Goal: Task Accomplishment & Management: Use online tool/utility

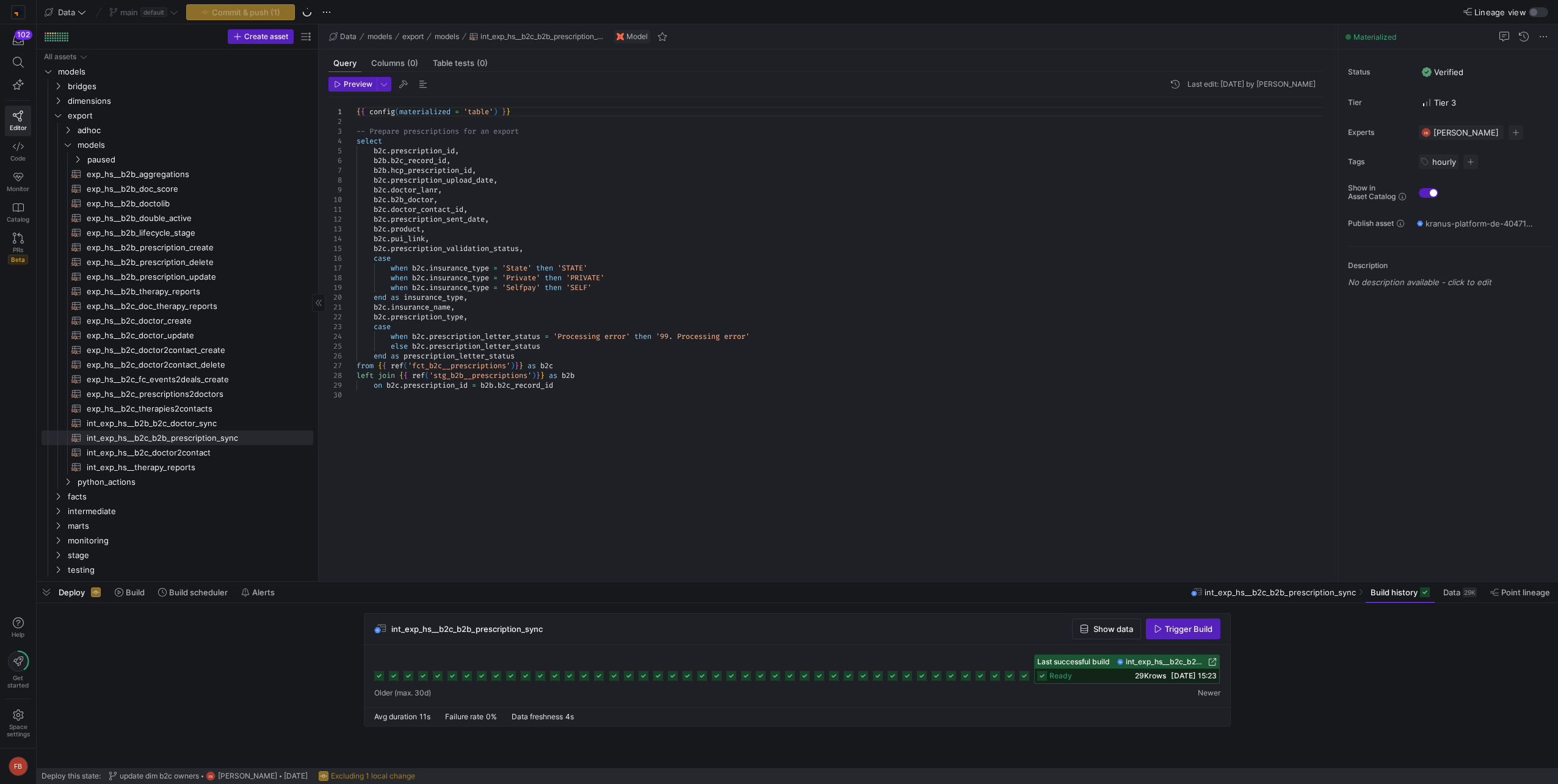
drag, startPoint x: 260, startPoint y: 386, endPoint x: 317, endPoint y: 388, distance: 57.0
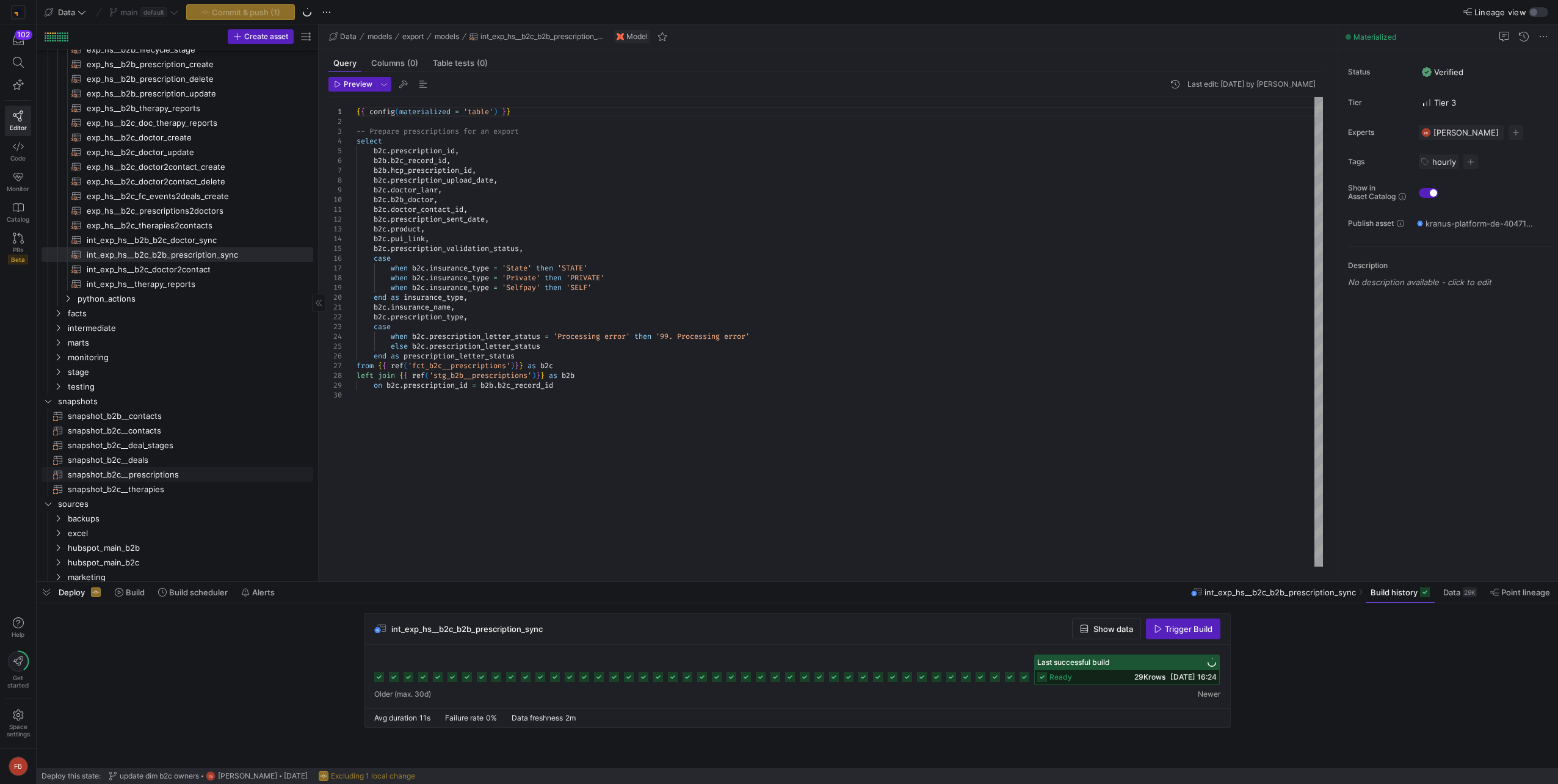
scroll to position [245, 0]
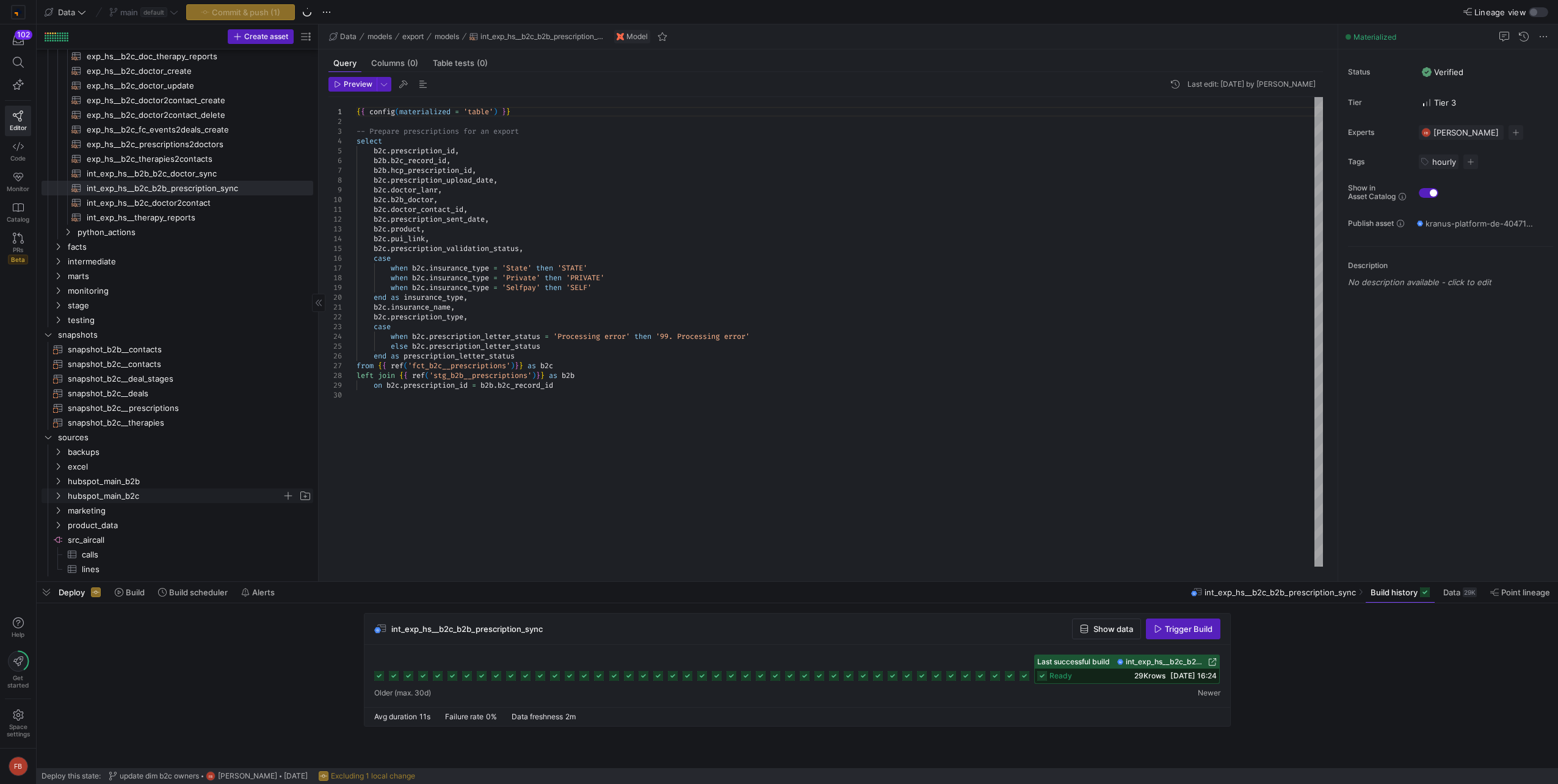
click at [155, 493] on span "hubspot_main_b2c" at bounding box center [175, 496] width 214 height 14
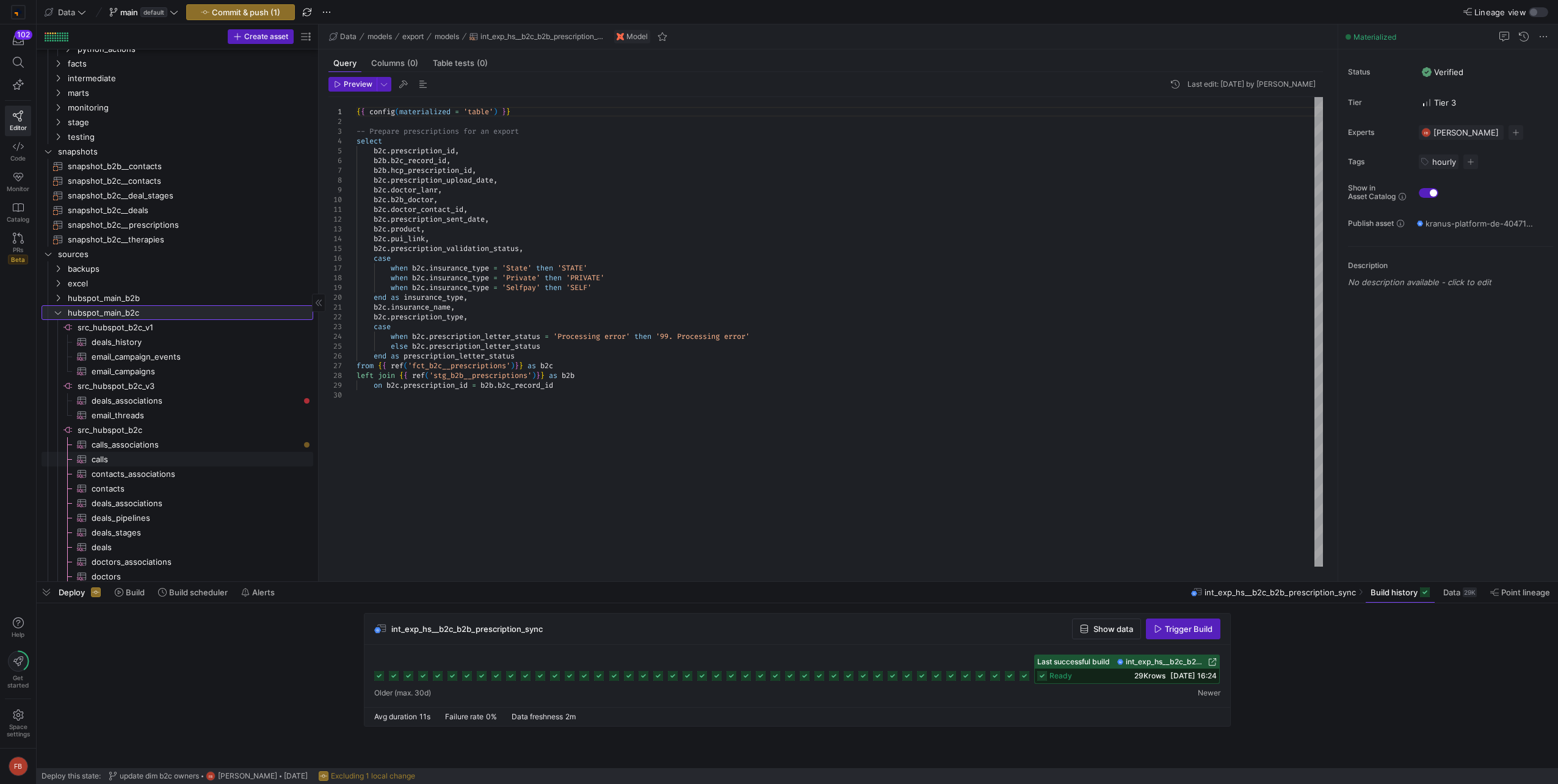
scroll to position [494, 0]
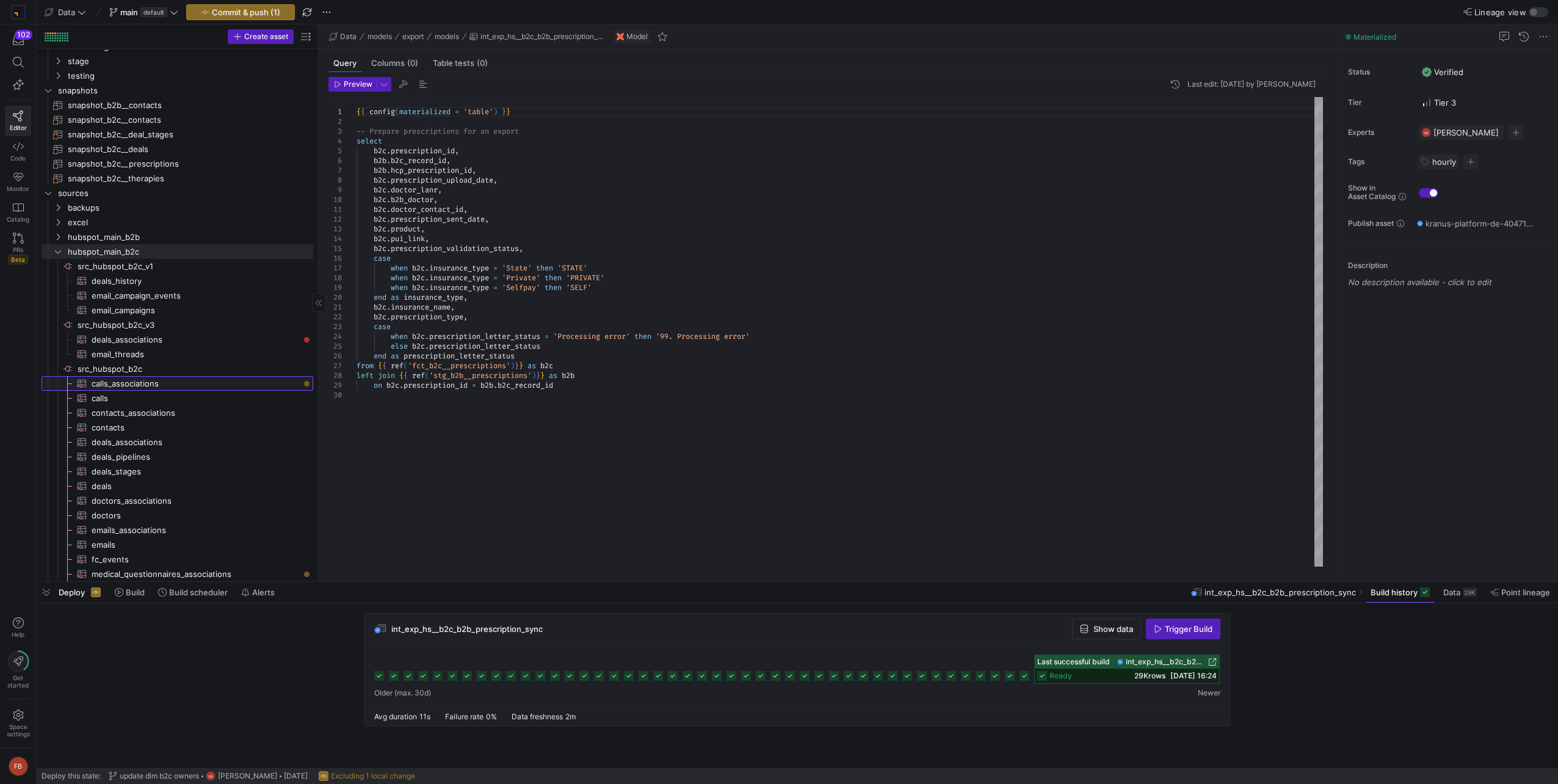
click at [141, 382] on span "calls_associations​​​​​​​​​" at bounding box center [195, 384] width 207 height 14
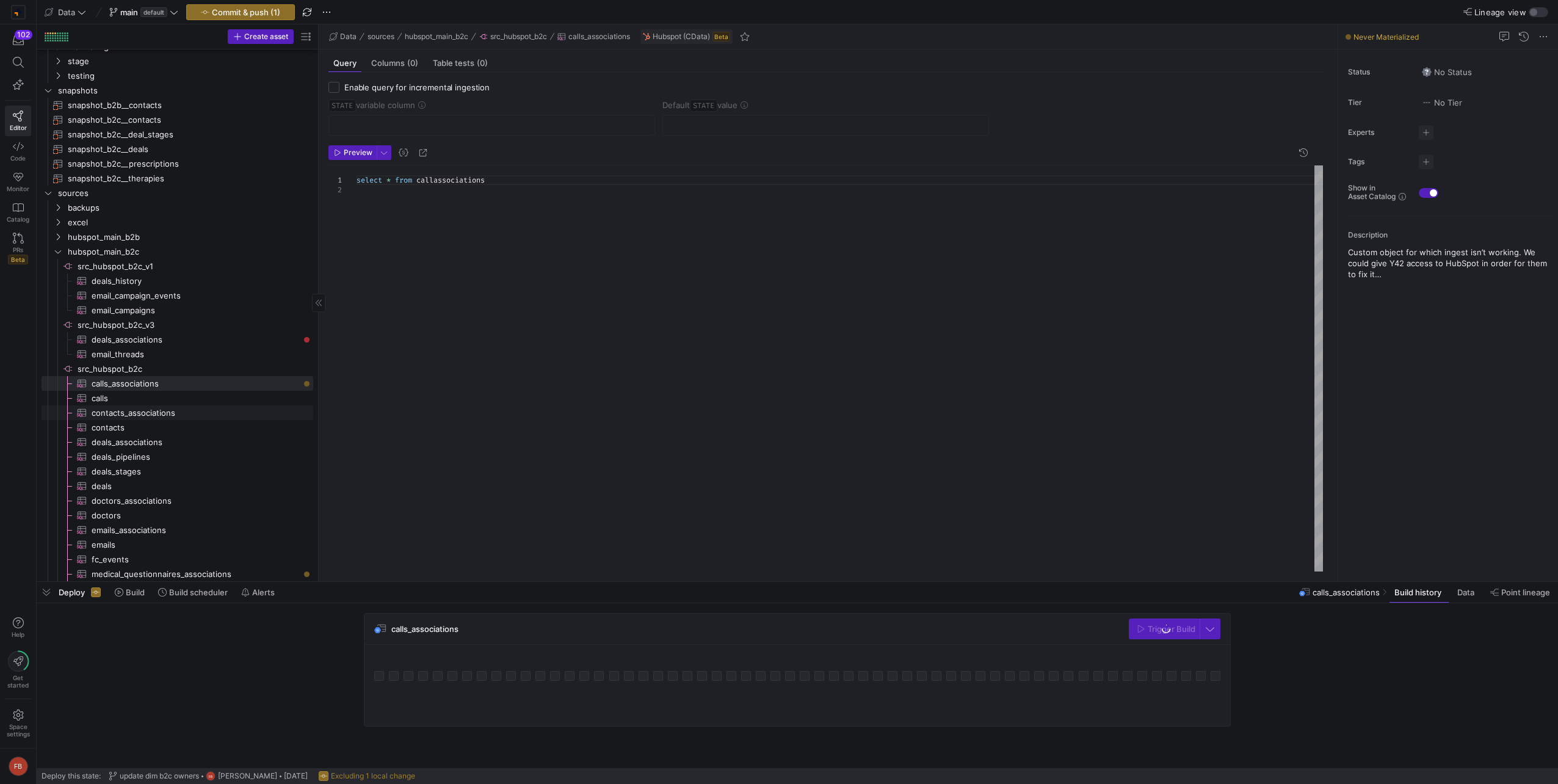
click at [163, 415] on span "contacts_associations​​​​​​​​​" at bounding box center [195, 413] width 207 height 14
type textarea "select * from contactassociations where type not in ( 'Email', 'Note', 'Company…"
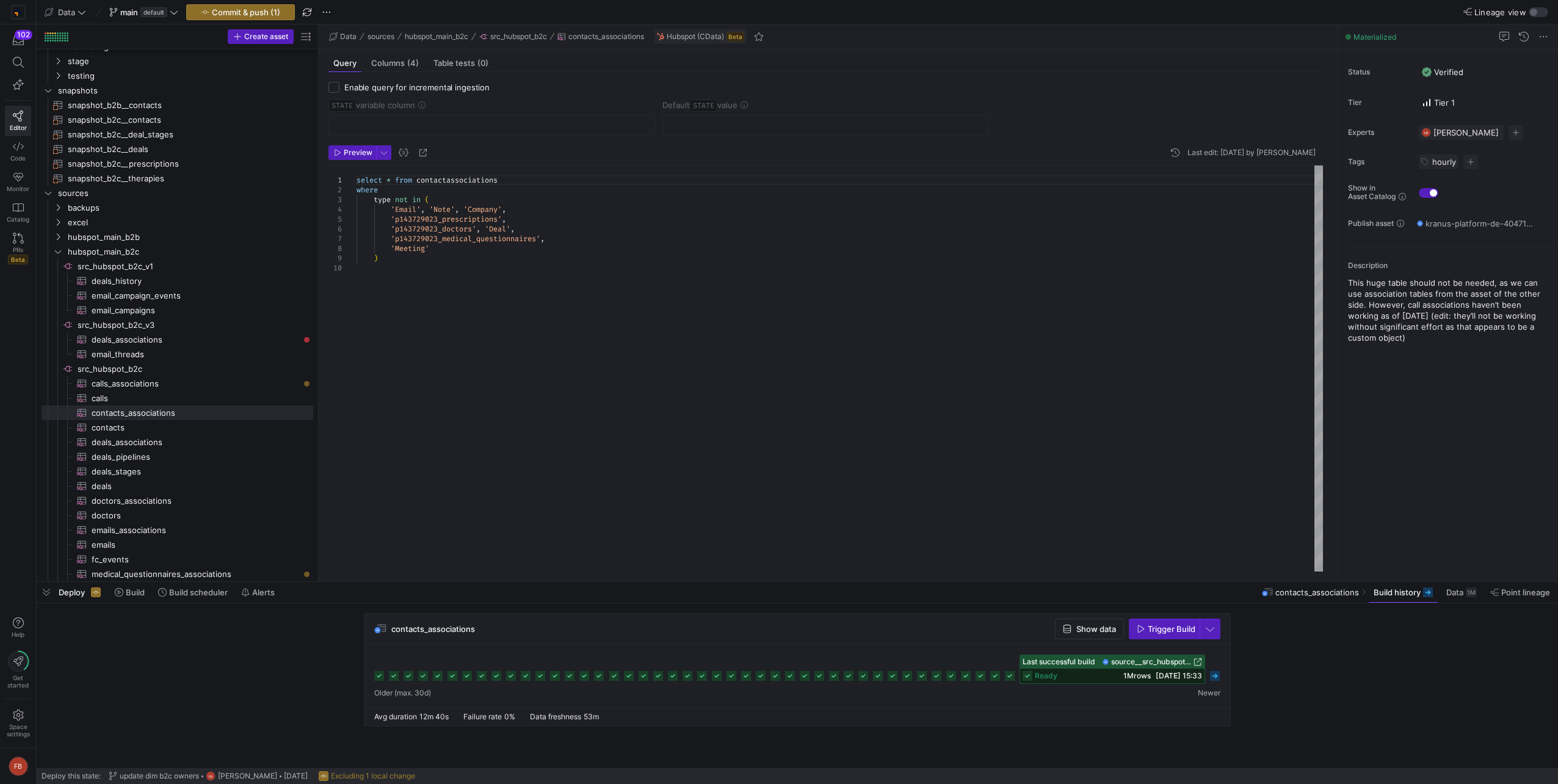
click at [1135, 680] on div "ready 1M rows [DATE] 15:33" at bounding box center [1112, 676] width 185 height 14
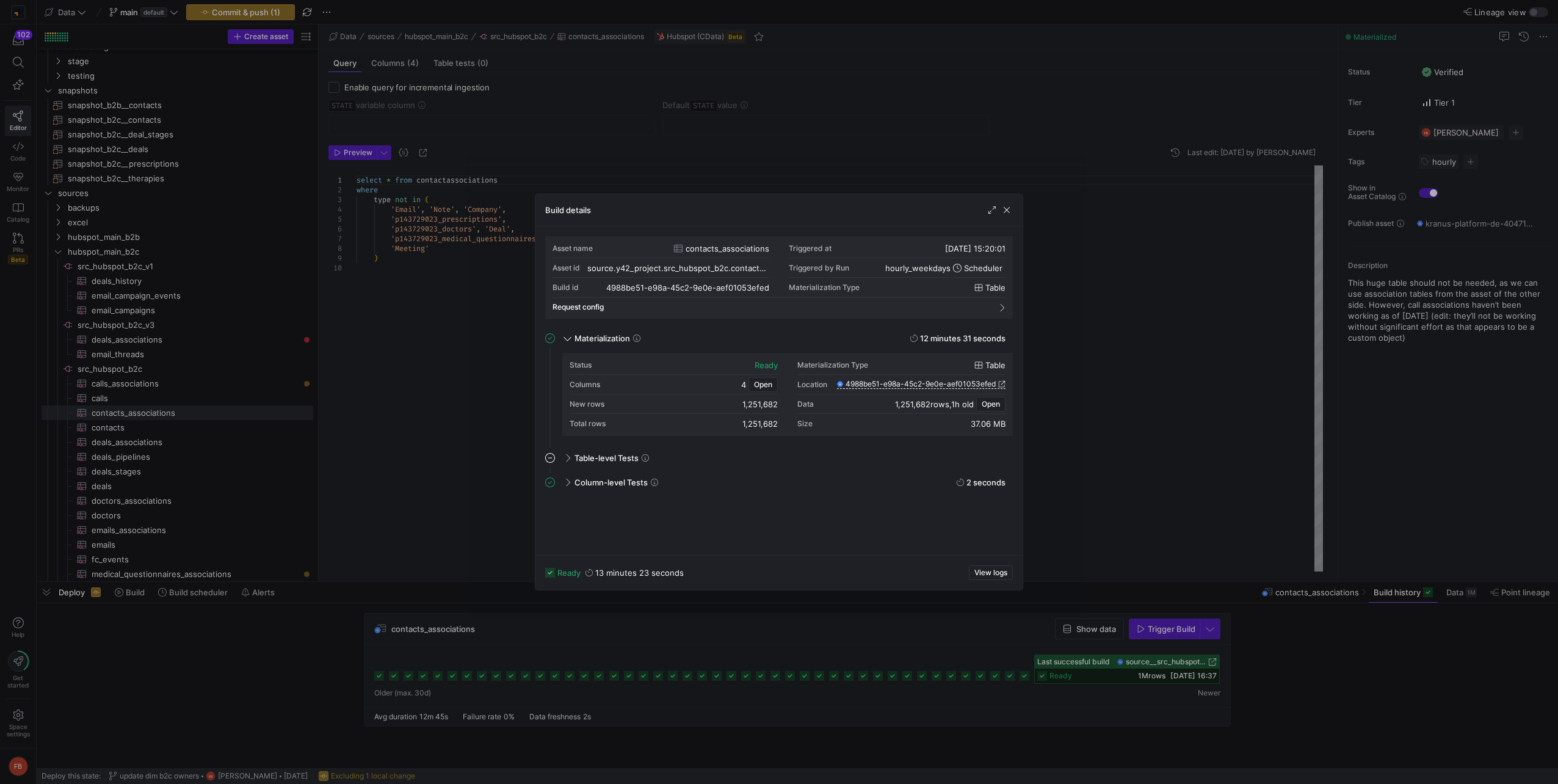
click at [1009, 222] on div "Build details" at bounding box center [779, 210] width 488 height 32
click at [1008, 218] on div "Build details" at bounding box center [779, 210] width 488 height 32
click at [1007, 215] on span "button" at bounding box center [1007, 210] width 12 height 12
